Goal: Task Accomplishment & Management: Use online tool/utility

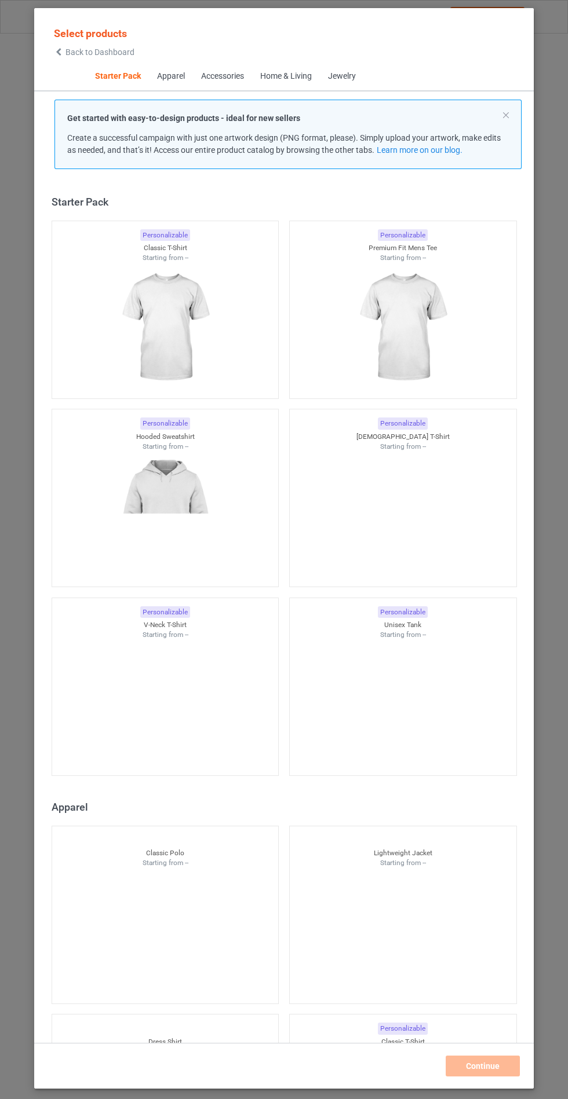
scroll to position [14, 0]
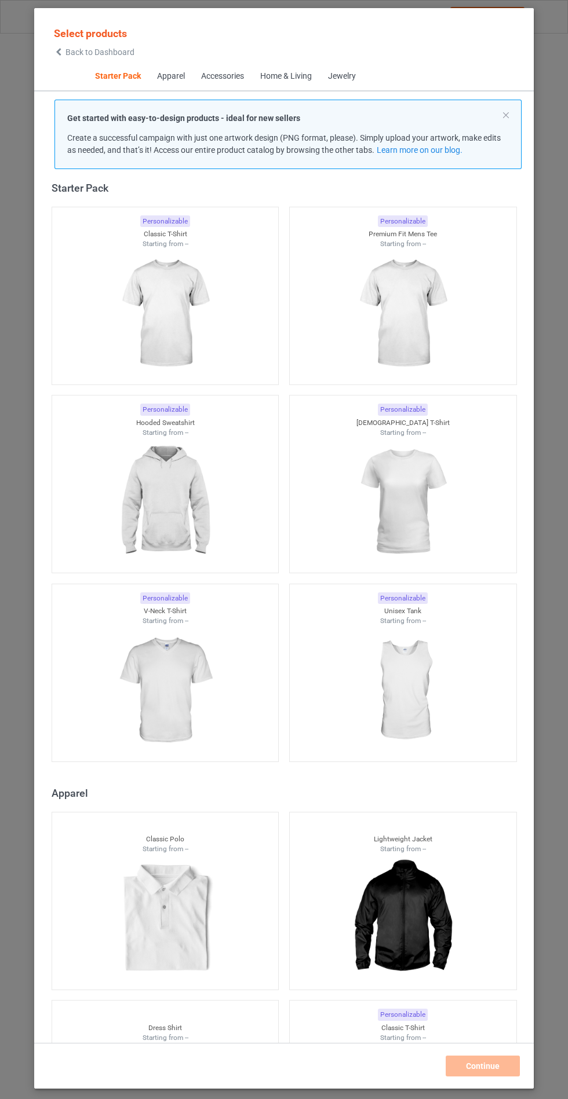
click at [190, 494] on img at bounding box center [165, 502] width 104 height 130
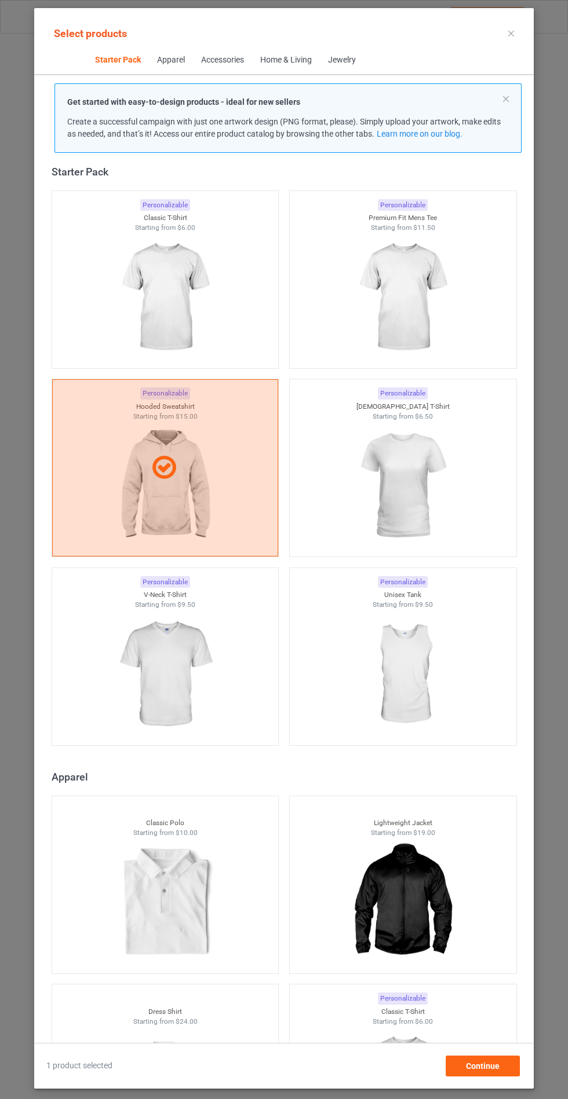
scroll to position [67, 0]
click at [499, 1077] on div "Continue" at bounding box center [482, 1066] width 74 height 21
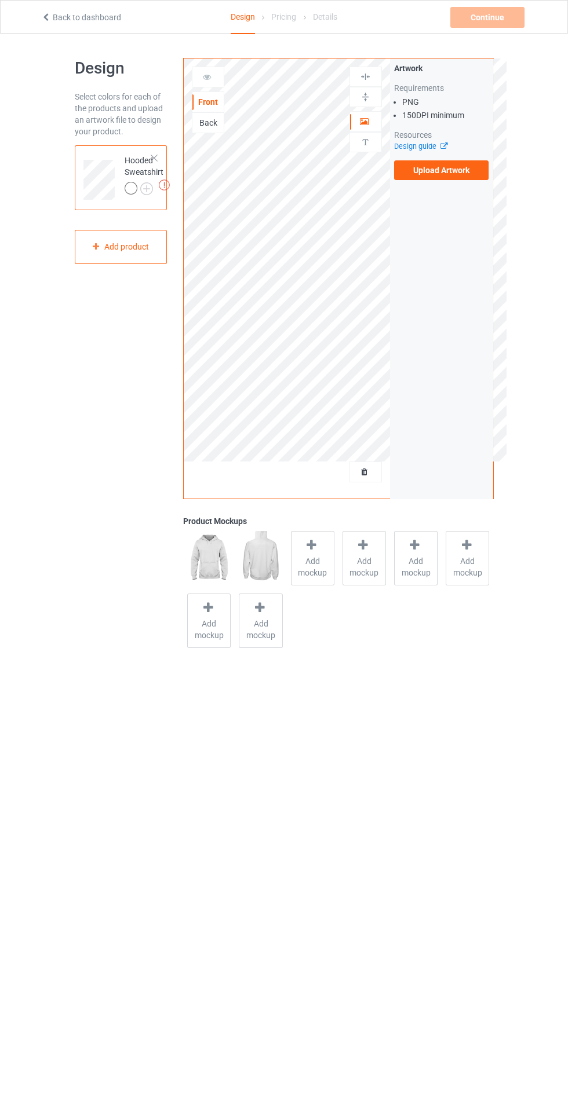
click at [482, 180] on div "Artwork Requirements PNG 150 DPI minimum Resources Design guide Upload Artwork" at bounding box center [441, 122] width 103 height 126
click at [469, 177] on label "Upload Artwork" at bounding box center [441, 170] width 95 height 20
click at [0, 0] on input "Upload Artwork" at bounding box center [0, 0] width 0 height 0
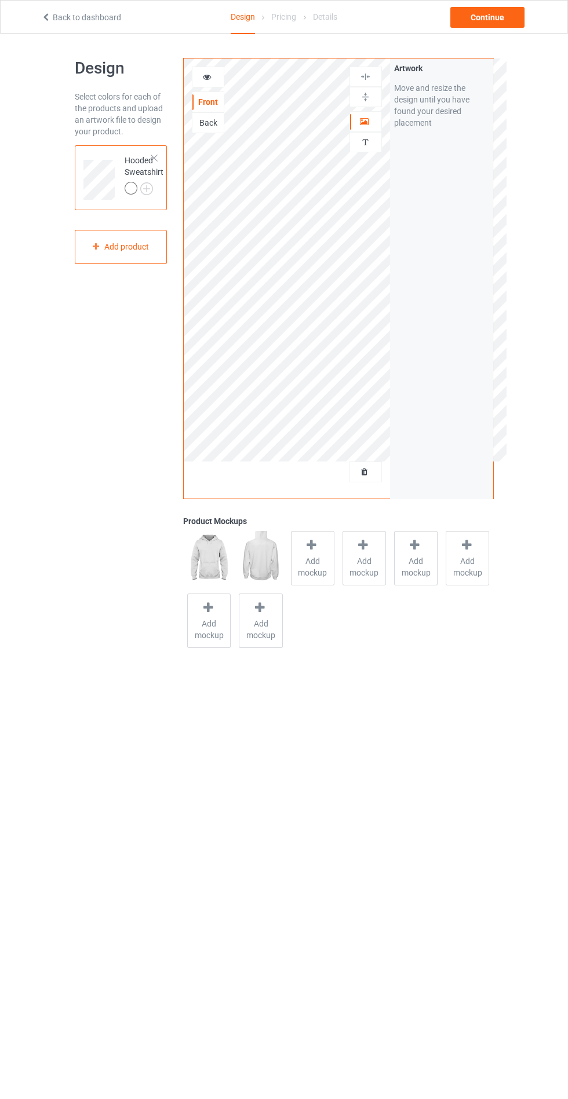
click at [307, 565] on span "Add mockup" at bounding box center [312, 566] width 42 height 23
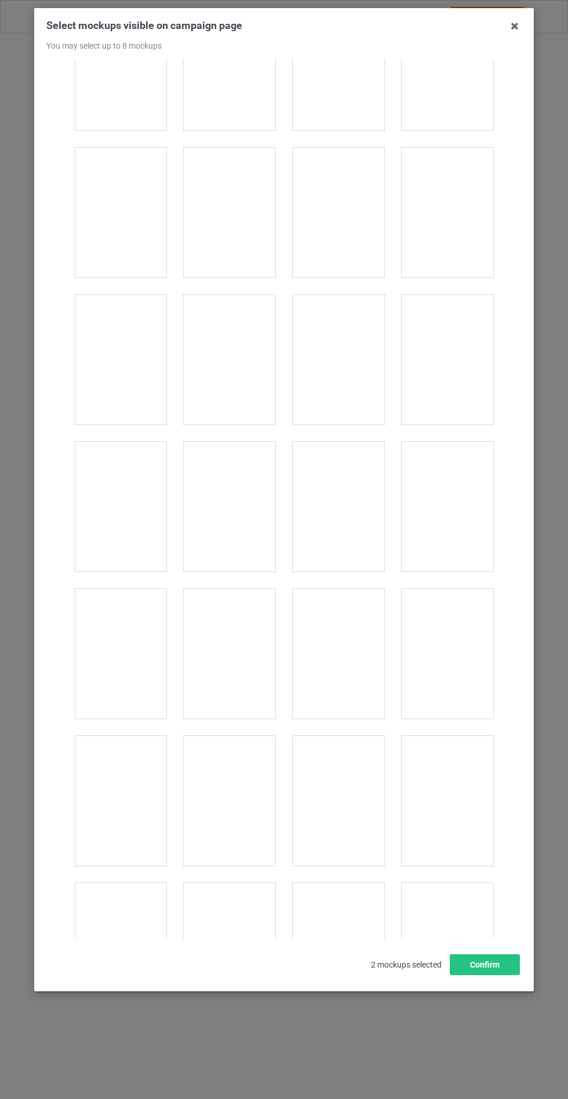
scroll to position [9349, 0]
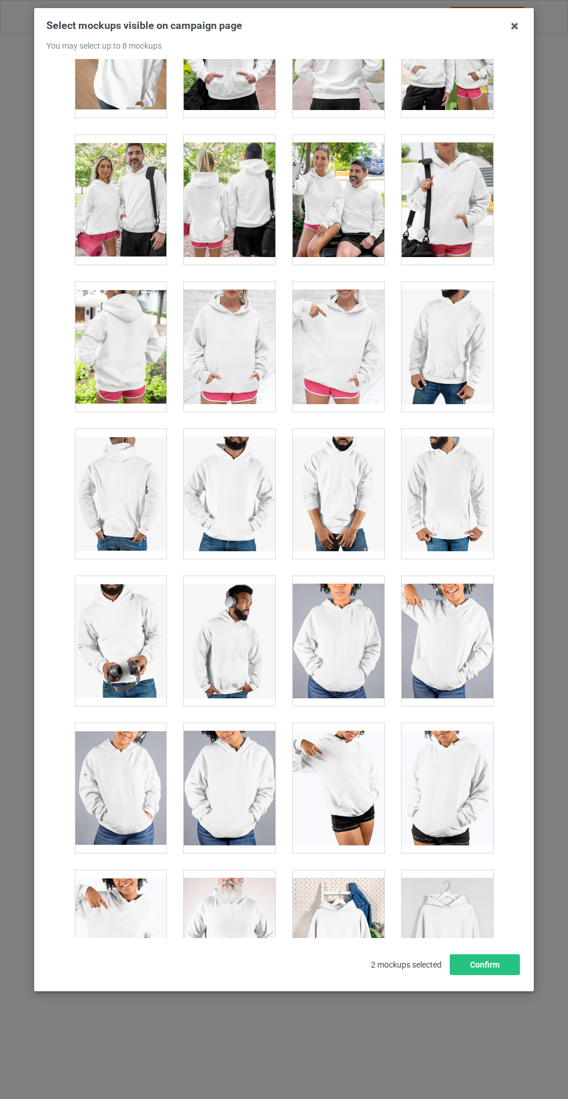
click at [245, 367] on div at bounding box center [230, 347] width 92 height 130
click at [496, 975] on button "Confirm" at bounding box center [484, 965] width 70 height 21
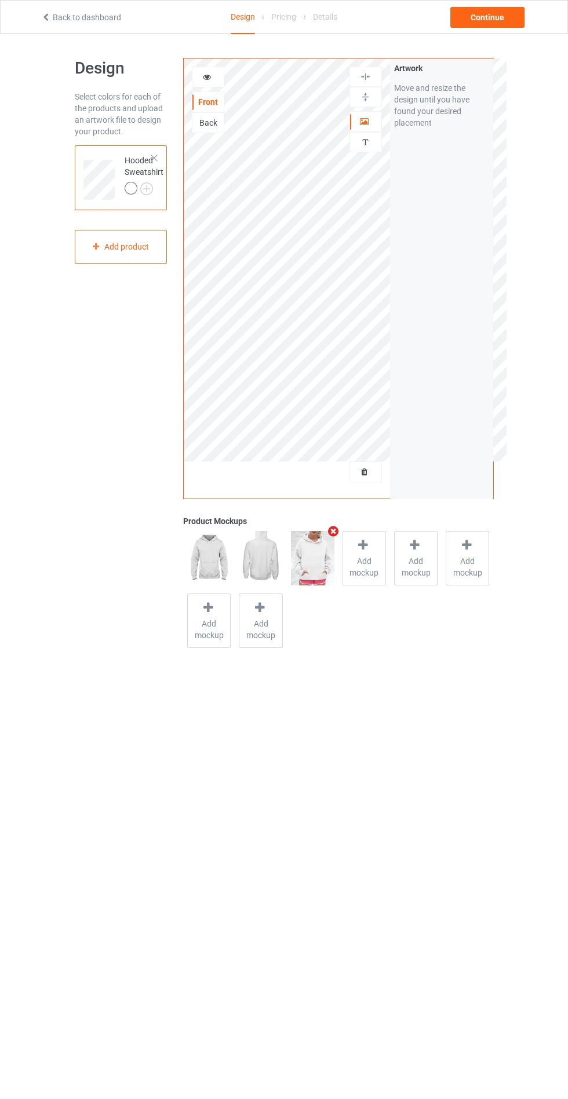
click at [376, 555] on span "Add mockup" at bounding box center [364, 566] width 42 height 23
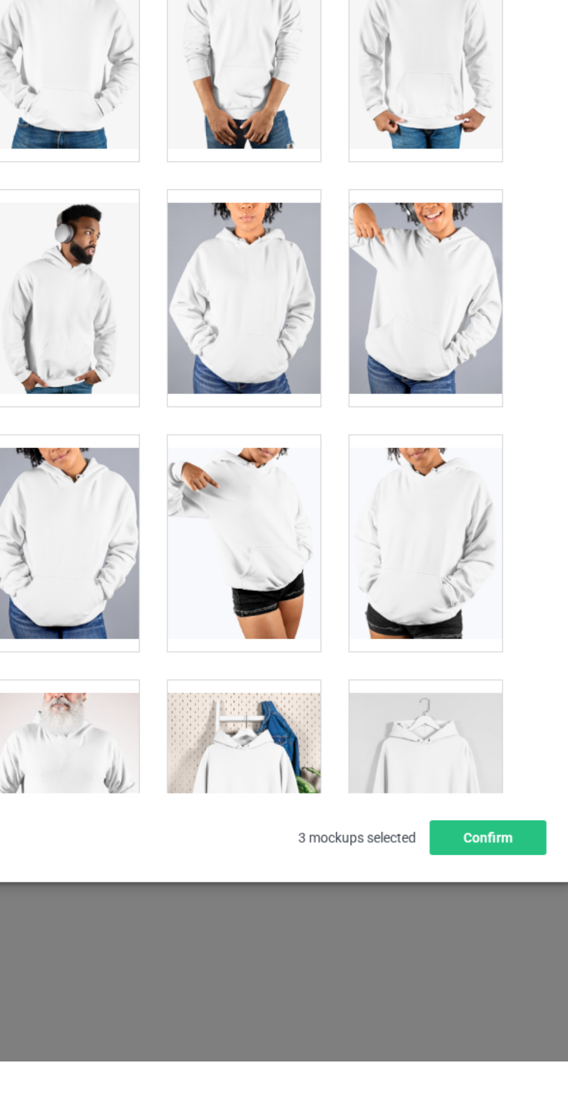
click at [364, 910] on div at bounding box center [339, 936] width 92 height 130
click at [488, 975] on button "Confirm" at bounding box center [484, 965] width 70 height 21
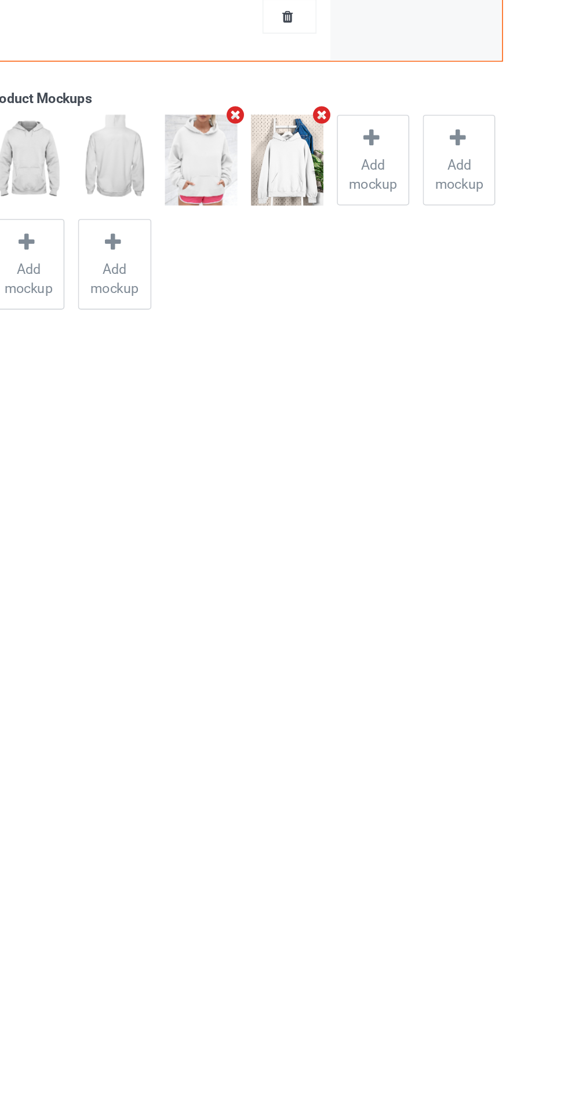
click at [421, 578] on span "Add mockup" at bounding box center [415, 566] width 42 height 23
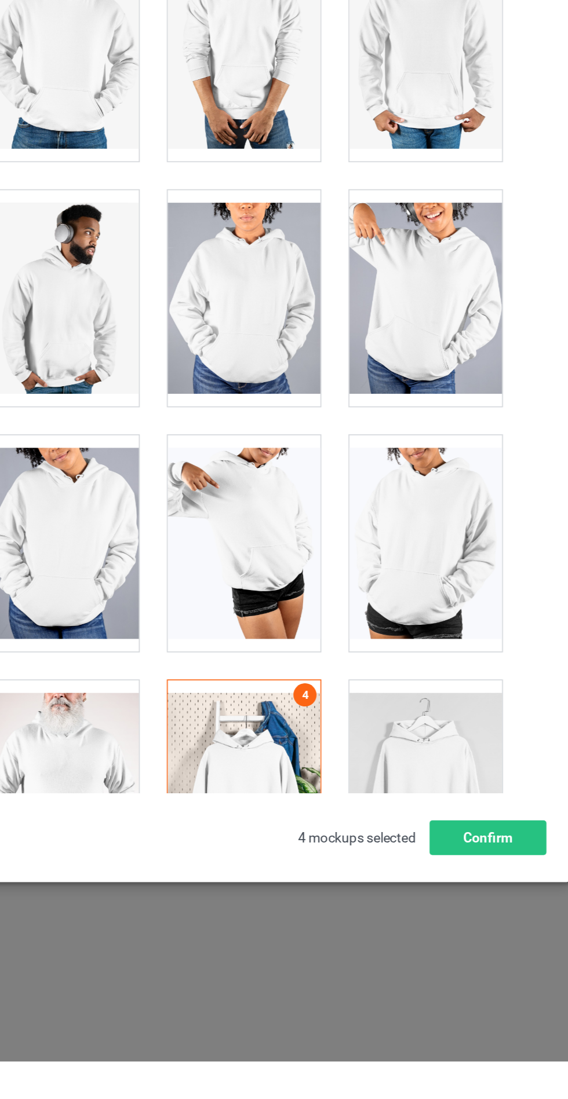
click at [452, 896] on div at bounding box center [447, 936] width 92 height 130
click at [503, 975] on button "Confirm" at bounding box center [484, 965] width 70 height 21
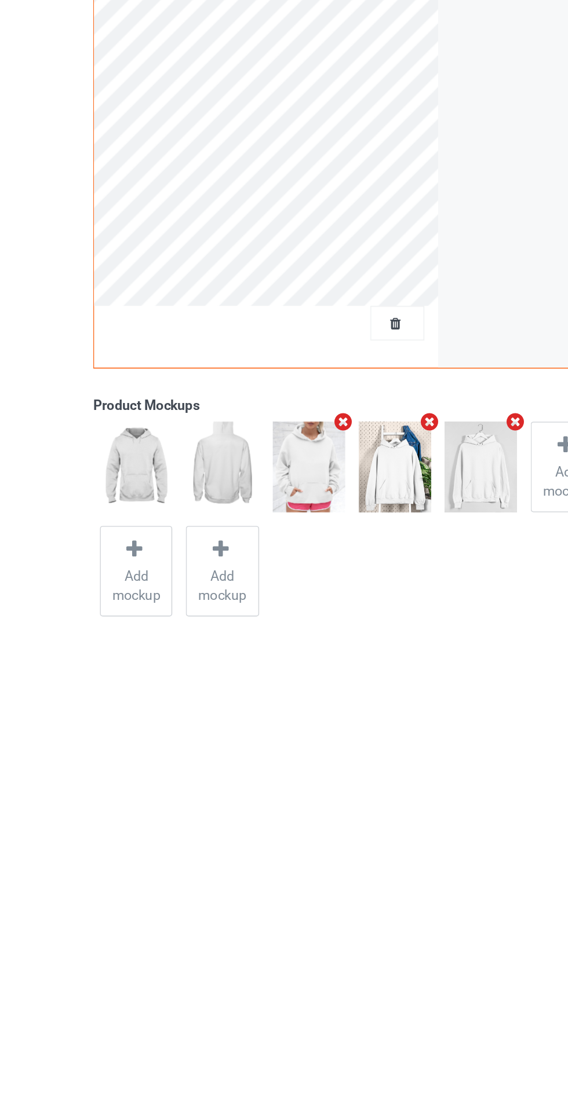
scroll to position [0, 0]
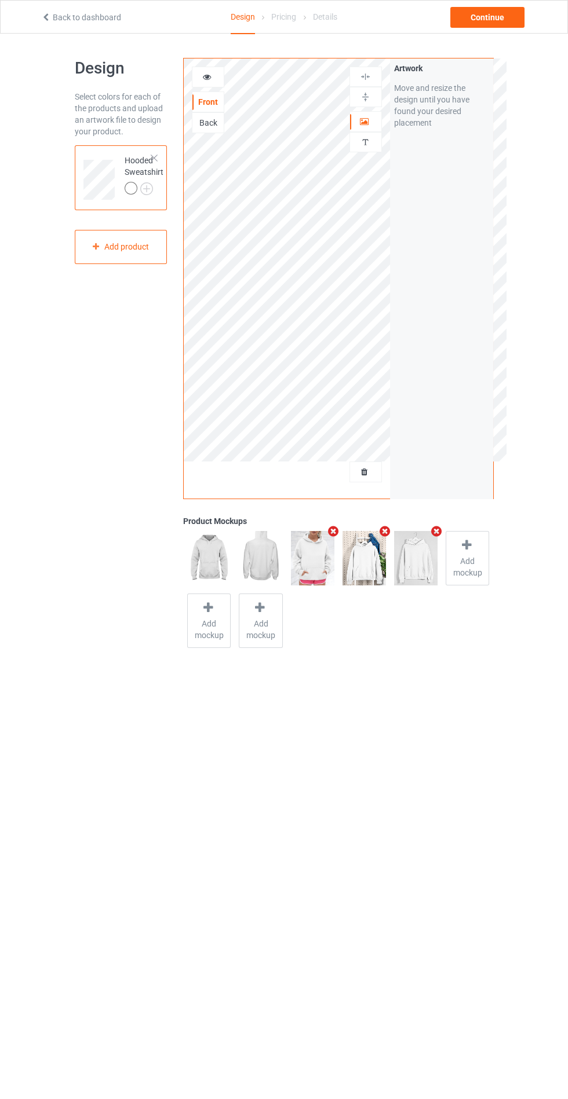
click at [0, 0] on img at bounding box center [0, 0] width 0 height 0
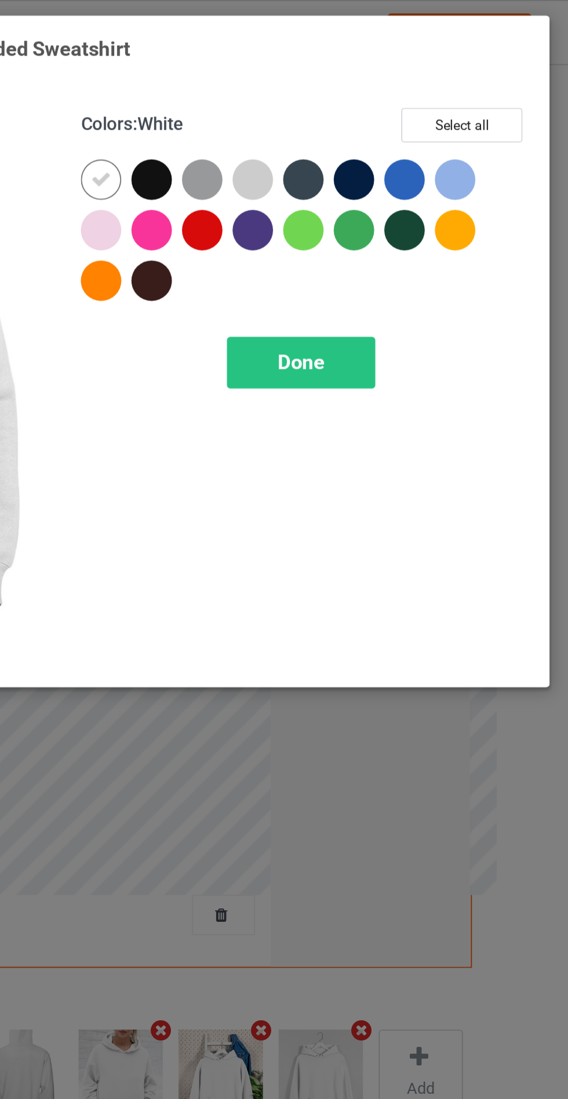
click at [333, 92] on div at bounding box center [328, 92] width 21 height 21
click at [357, 92] on div at bounding box center [354, 92] width 21 height 21
click at [406, 94] on div at bounding box center [406, 92] width 21 height 21
click at [427, 89] on div at bounding box center [432, 92] width 21 height 21
click at [462, 122] on div at bounding box center [458, 118] width 21 height 21
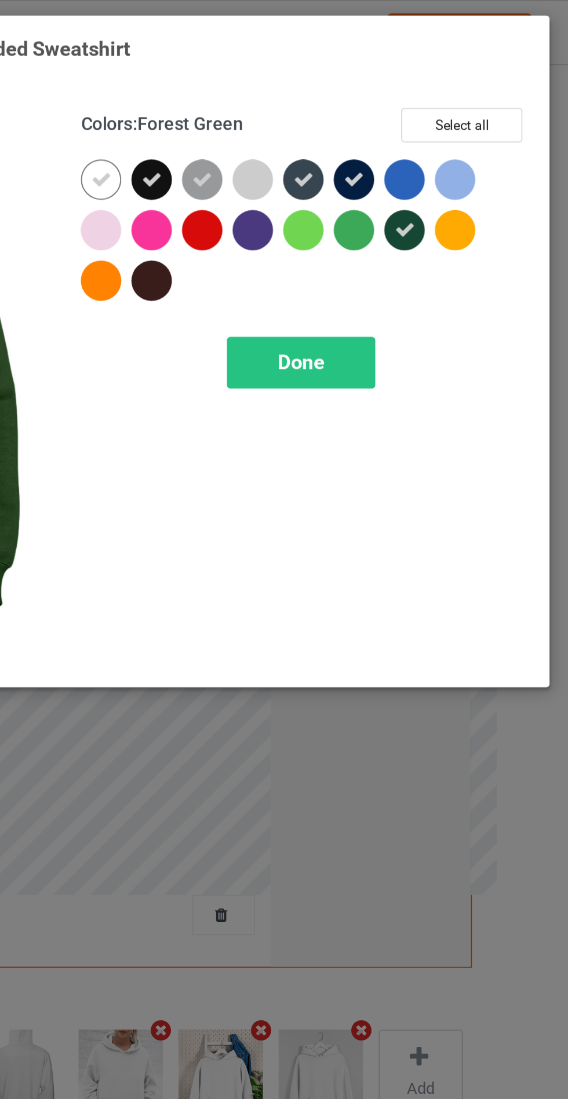
click at [379, 121] on div at bounding box center [380, 118] width 21 height 21
click at [327, 145] on div at bounding box center [328, 144] width 21 height 21
click at [386, 191] on div "Done" at bounding box center [405, 187] width 76 height 27
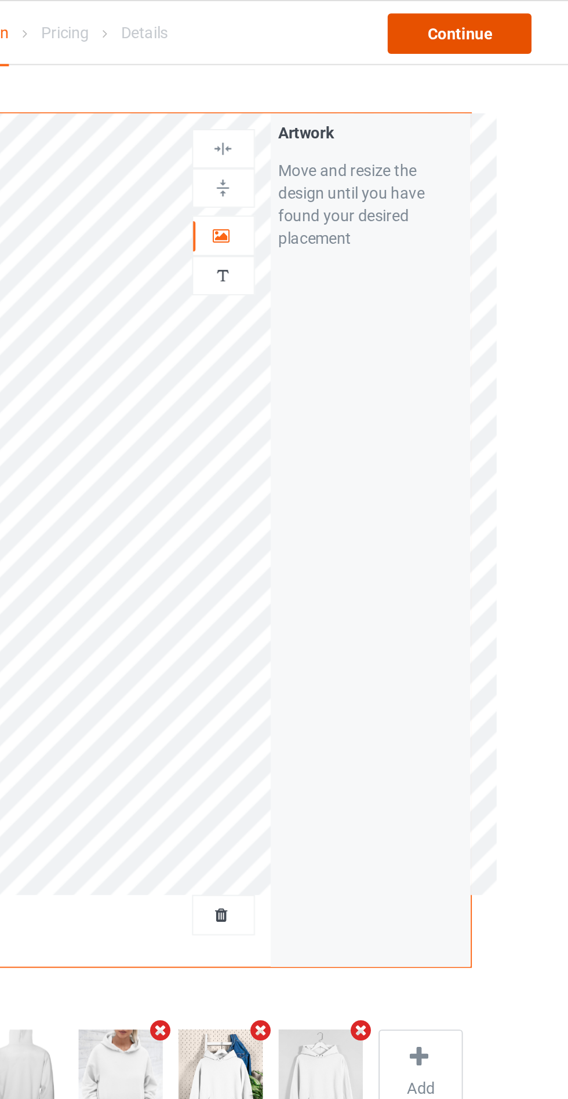
click at [506, 15] on div "Continue" at bounding box center [487, 17] width 74 height 21
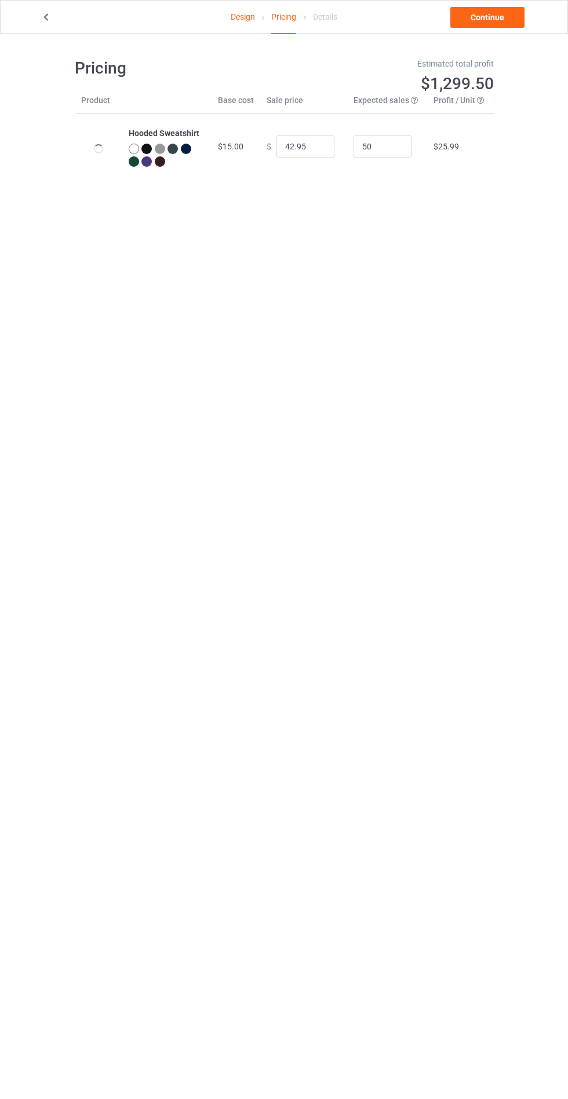
scroll to position [21, 0]
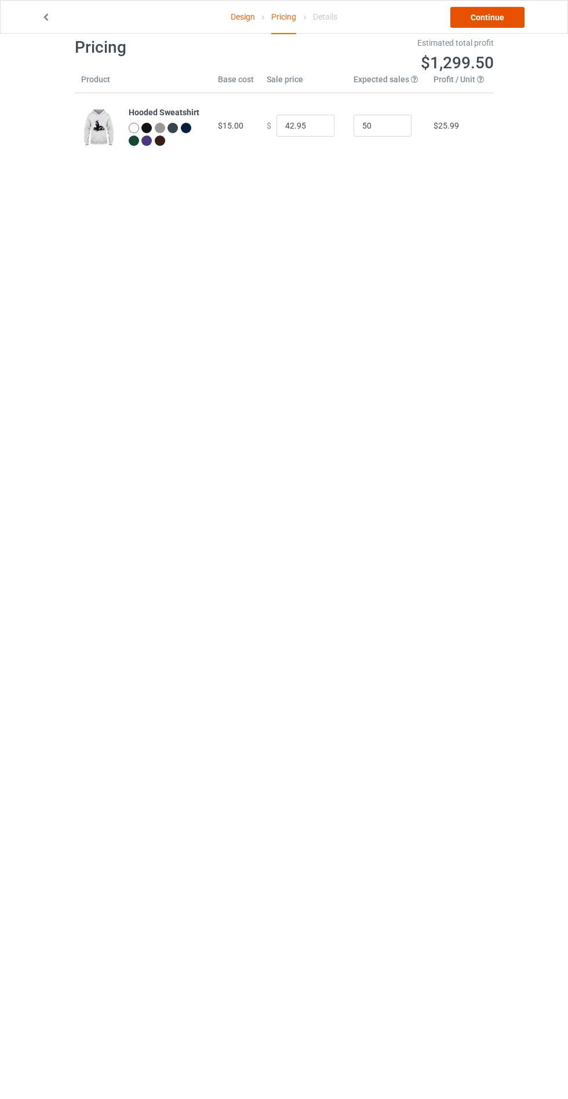
click at [499, 15] on link "Continue" at bounding box center [487, 17] width 74 height 21
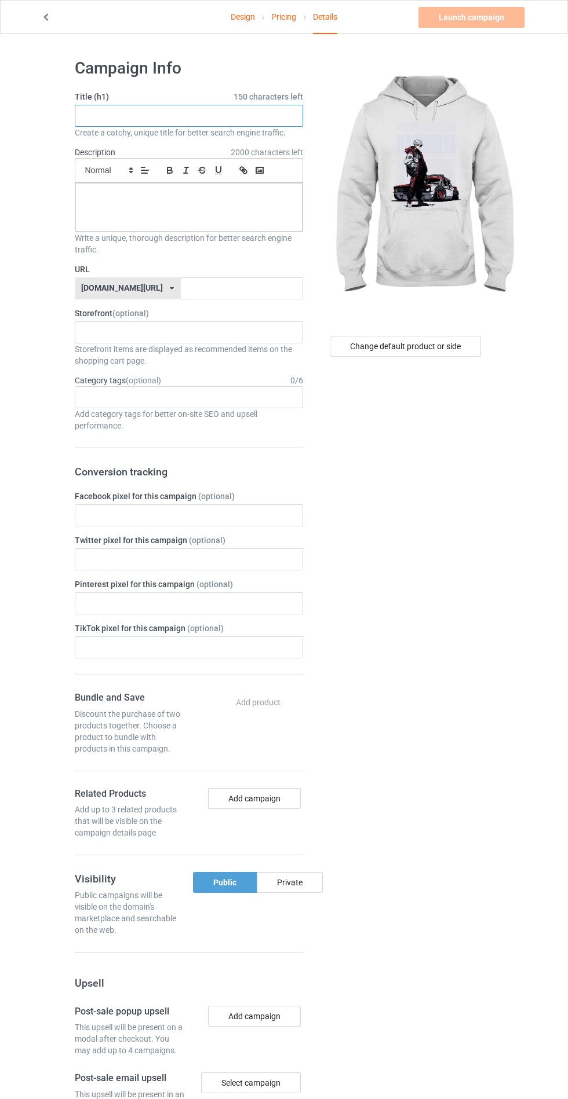
click at [233, 115] on input "text" at bounding box center [189, 116] width 228 height 22
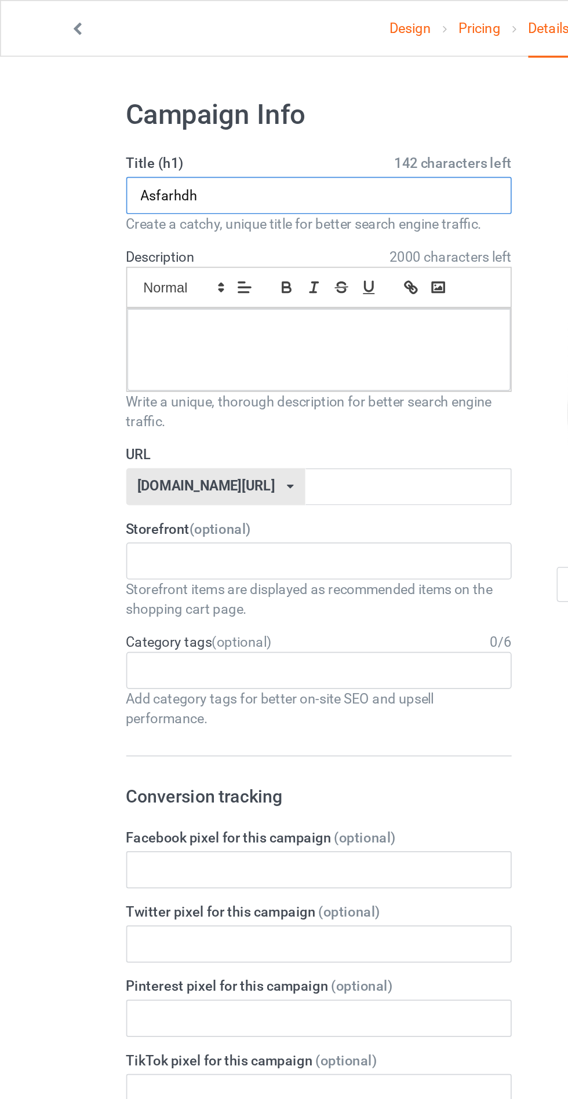
type input "Asfarhdh"
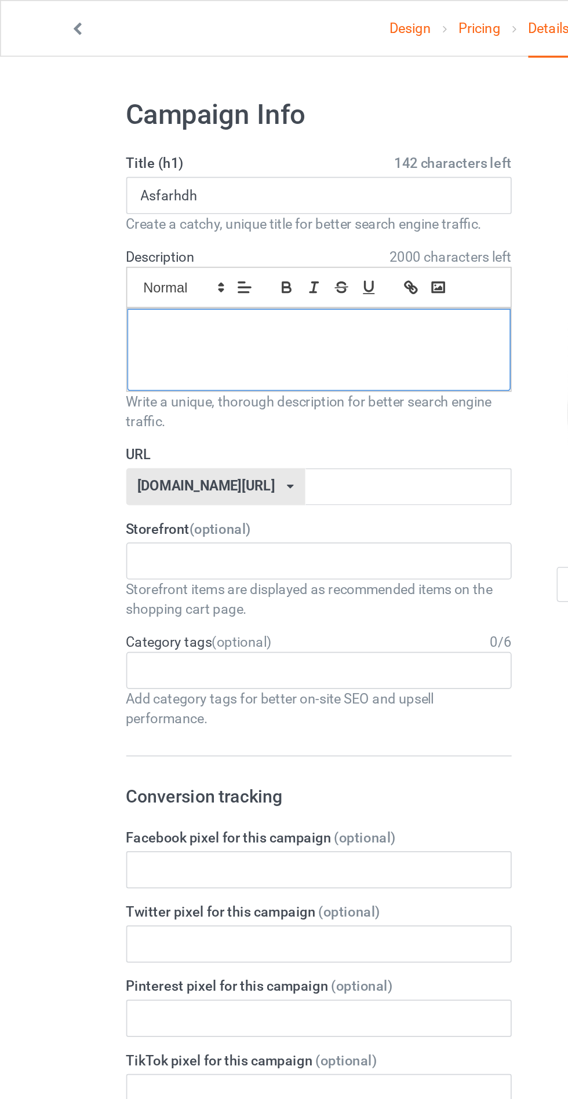
click at [99, 217] on div at bounding box center [188, 207] width 227 height 49
click at [178, 272] on label "URL" at bounding box center [189, 270] width 228 height 12
click at [265, 287] on input "text" at bounding box center [242, 288] width 122 height 22
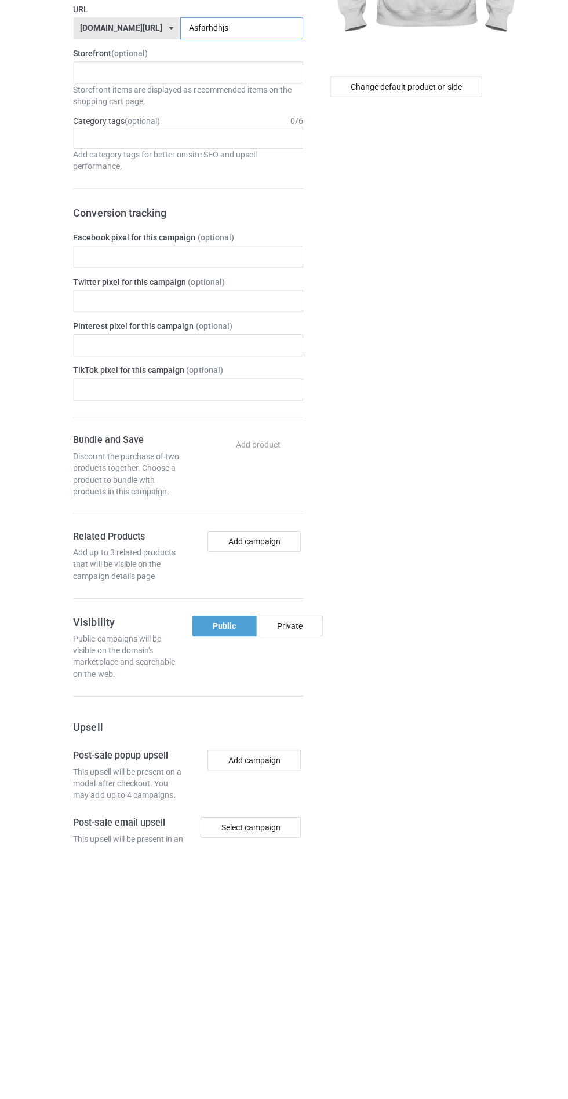
type input "Asfarhdhjs"
click at [301, 886] on div "Private" at bounding box center [290, 882] width 66 height 21
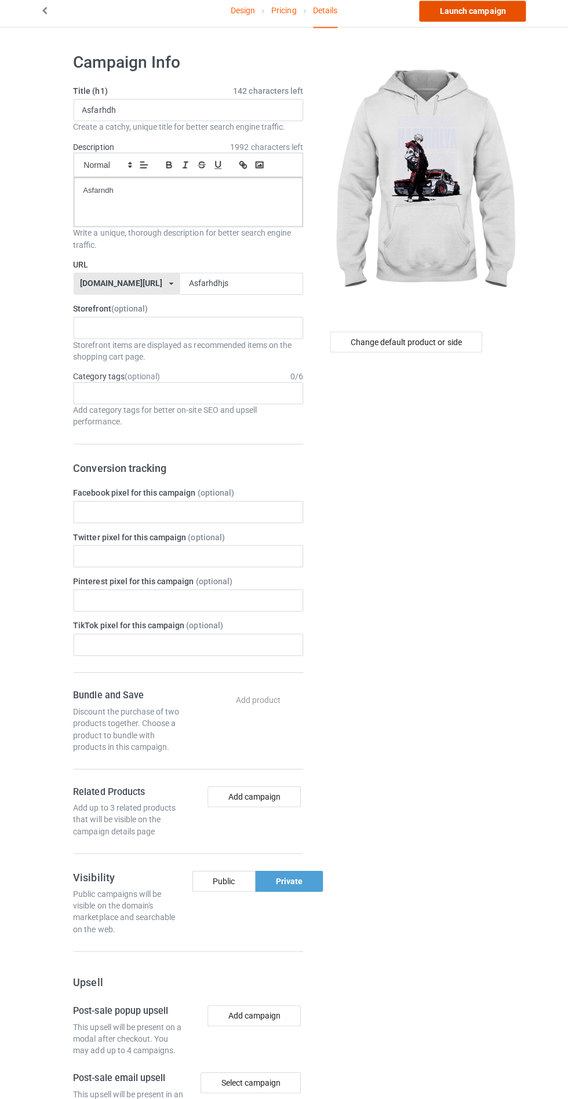
click at [483, 17] on link "Launch campaign" at bounding box center [471, 17] width 106 height 21
